Goal: Check status: Check status

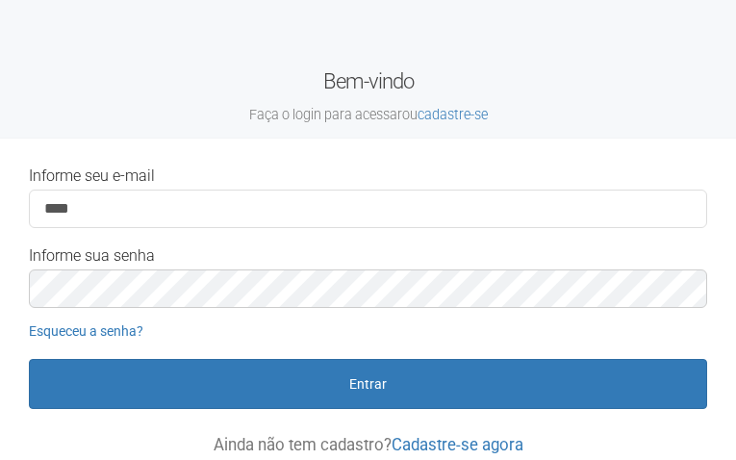
type input "**********"
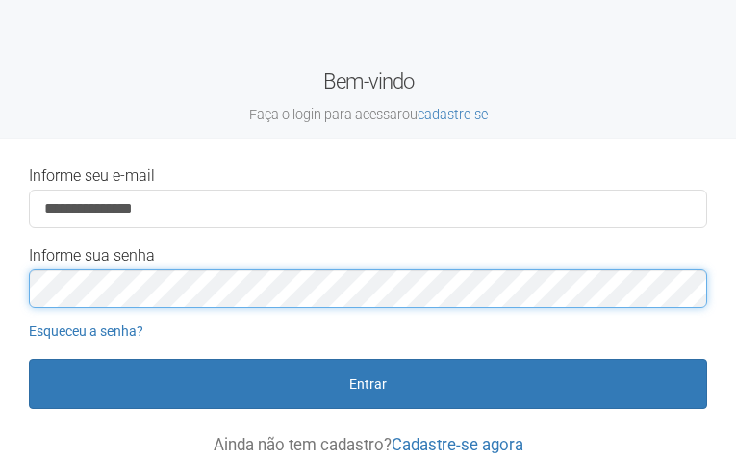
click at [29, 359] on button "Entrar" at bounding box center [368, 384] width 678 height 50
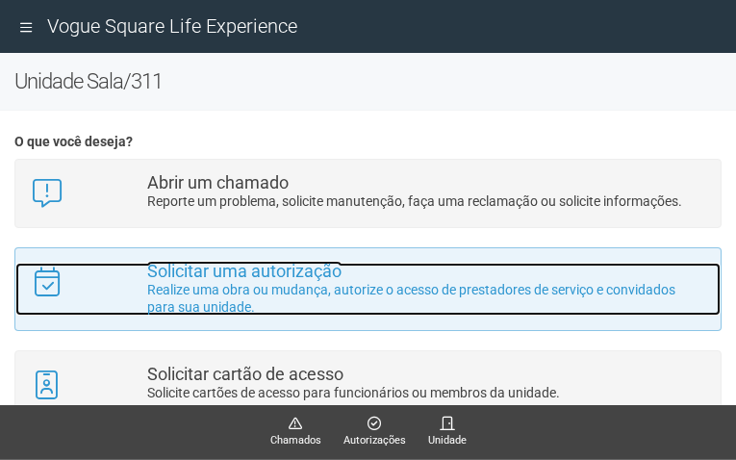
click at [242, 293] on p "Realize uma obra ou mudança, autorize o acesso de prestadores de serviço e conv…" at bounding box center [426, 298] width 559 height 35
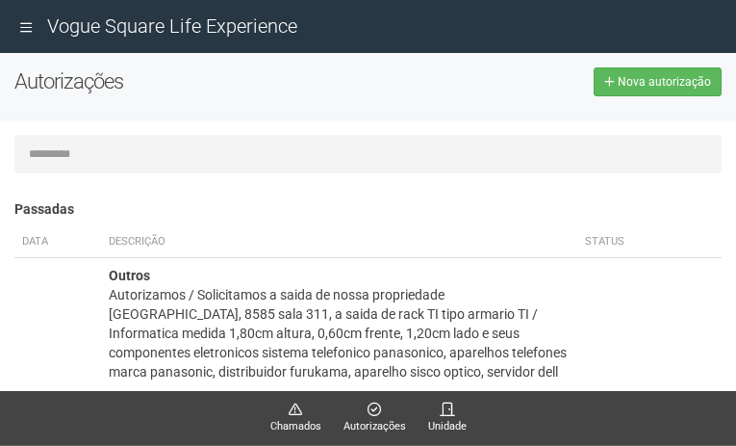
click at [306, 147] on input "text" at bounding box center [367, 154] width 707 height 38
click at [362, 159] on input "text" at bounding box center [367, 154] width 707 height 38
click at [318, 155] on input "text" at bounding box center [367, 154] width 707 height 38
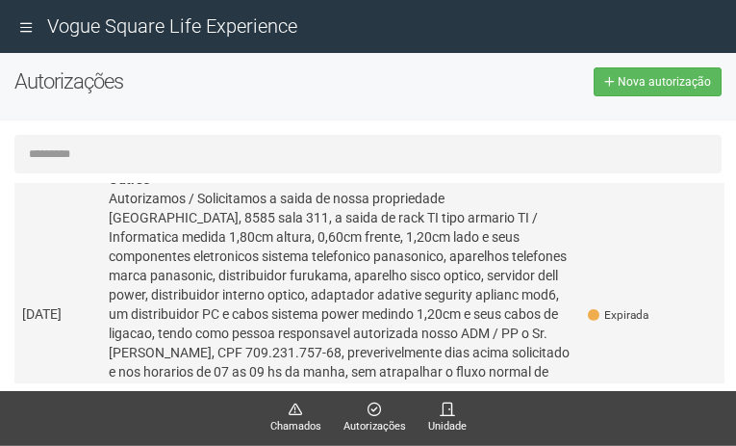
scroll to position [192, 0]
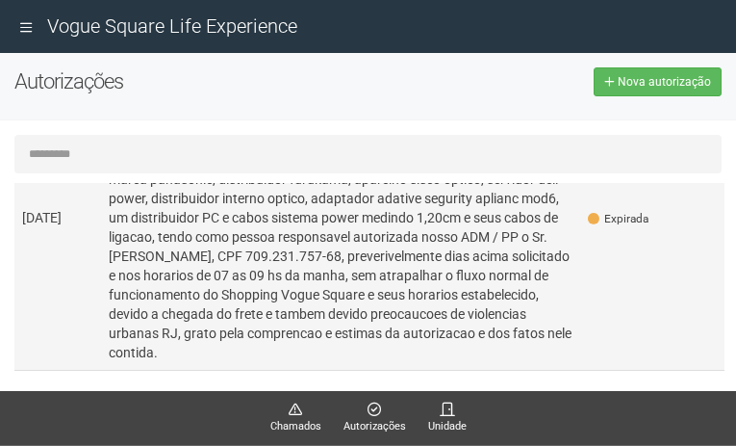
click at [64, 305] on td "10/09/2025" at bounding box center [57, 217] width 87 height 305
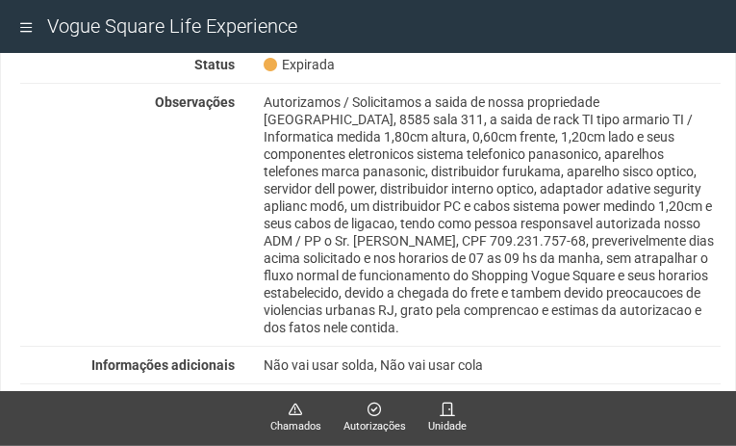
scroll to position [0, 0]
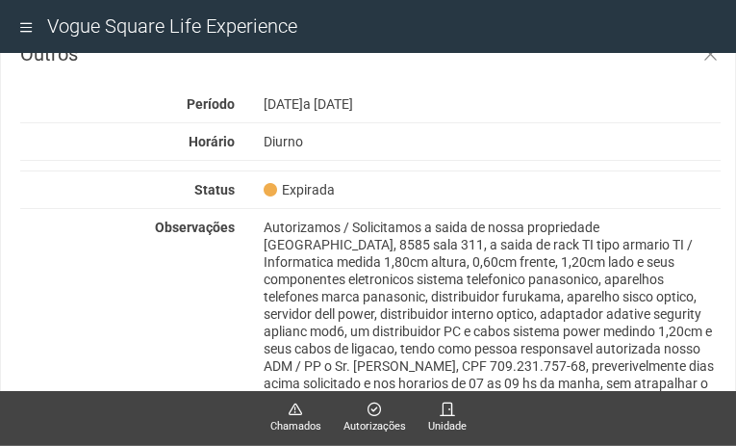
click at [423, 151] on div "Outros Período 10/09/2025 a 17/09/2025 Horário Diurno Status Expirada Observaçõ…" at bounding box center [370, 344] width 701 height 601
click at [61, 219] on div "Observações" at bounding box center [127, 226] width 243 height 17
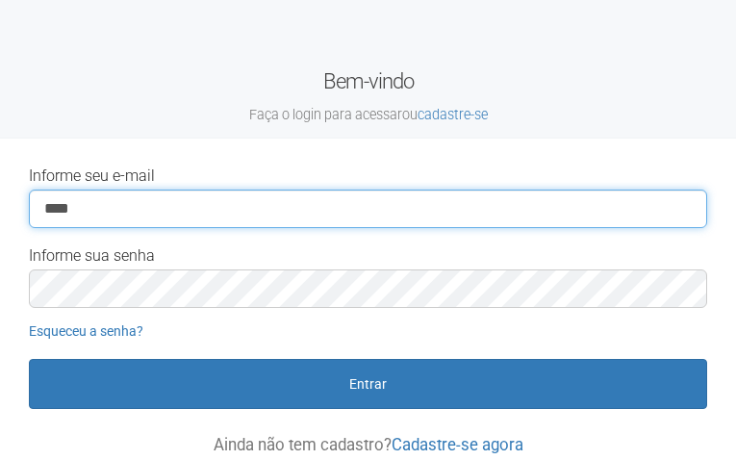
click at [96, 217] on input "****" at bounding box center [368, 209] width 678 height 38
type input "**********"
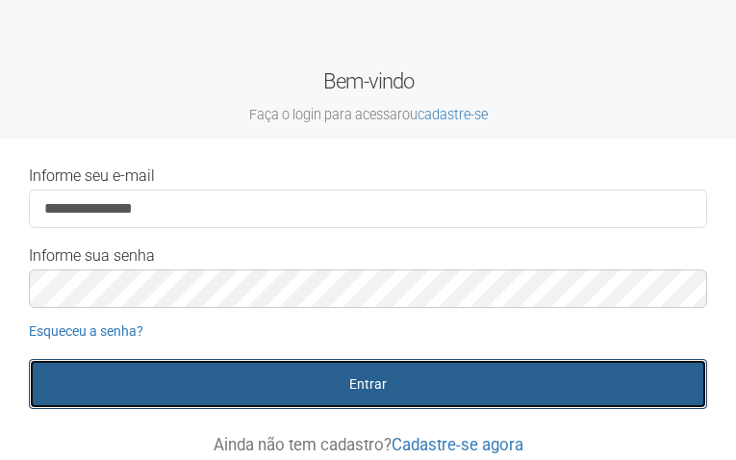
click at [377, 384] on button "Entrar" at bounding box center [368, 384] width 678 height 50
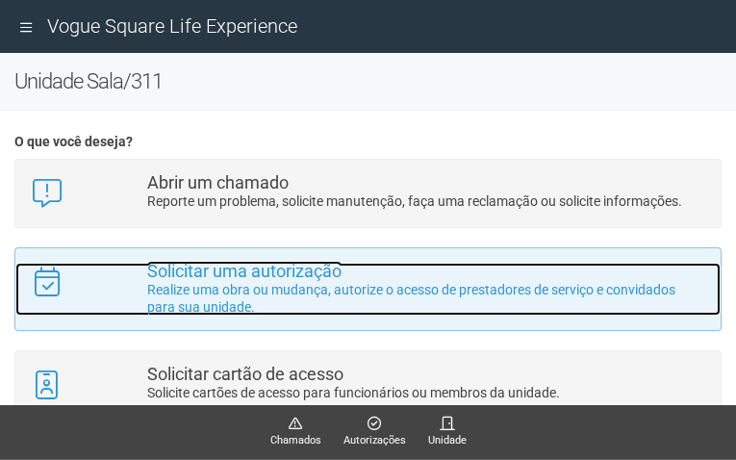
click at [208, 285] on p "Realize uma obra ou mudança, autorize o acesso de prestadores de serviço e conv…" at bounding box center [426, 298] width 559 height 35
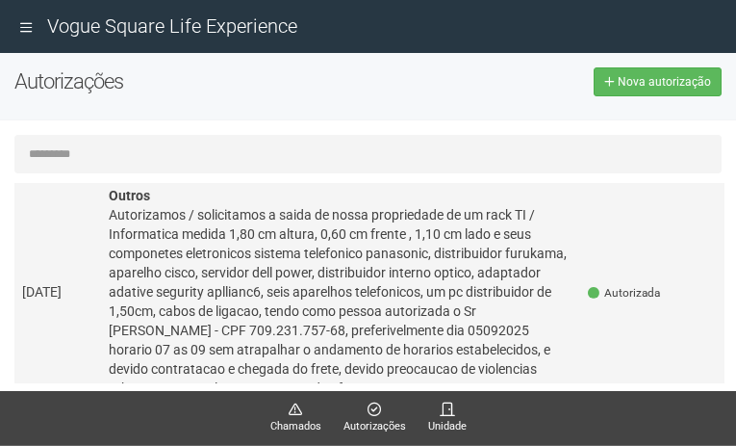
scroll to position [481, 0]
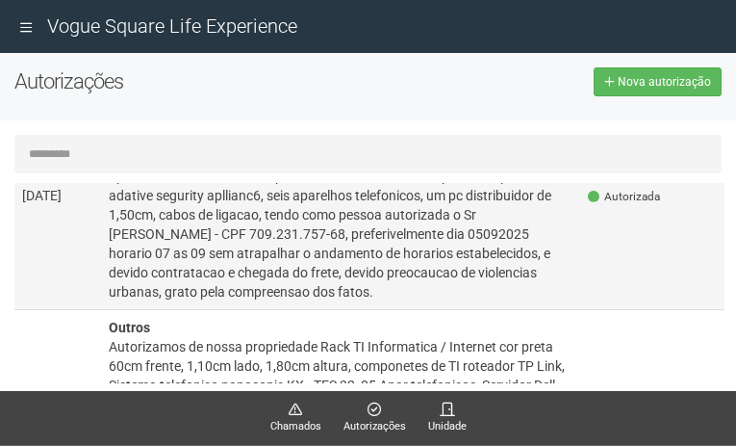
click at [38, 285] on td "05/09/2025" at bounding box center [57, 196] width 87 height 228
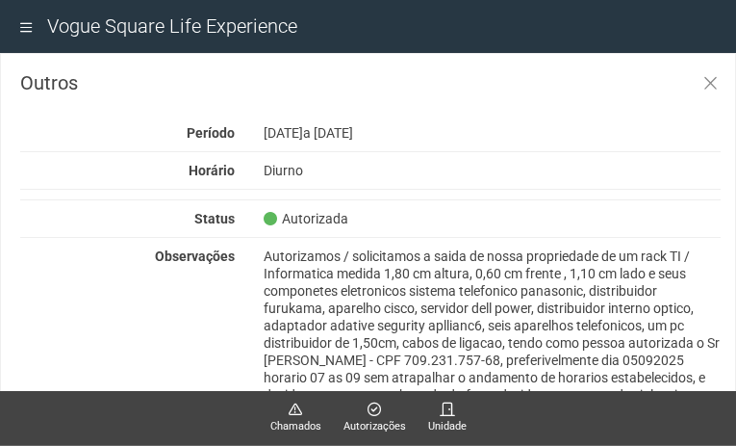
click at [64, 216] on div "Status" at bounding box center [127, 218] width 243 height 17
